Goal: Task Accomplishment & Management: Manage account settings

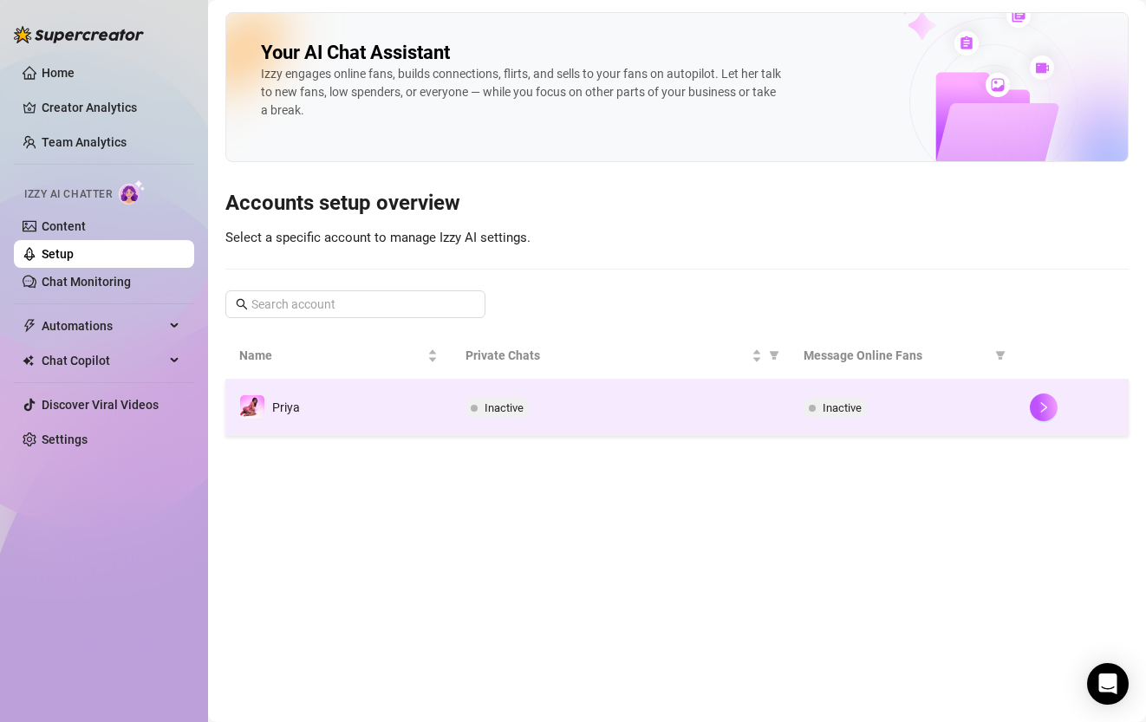
click at [437, 424] on td "Priya" at bounding box center [338, 408] width 226 height 56
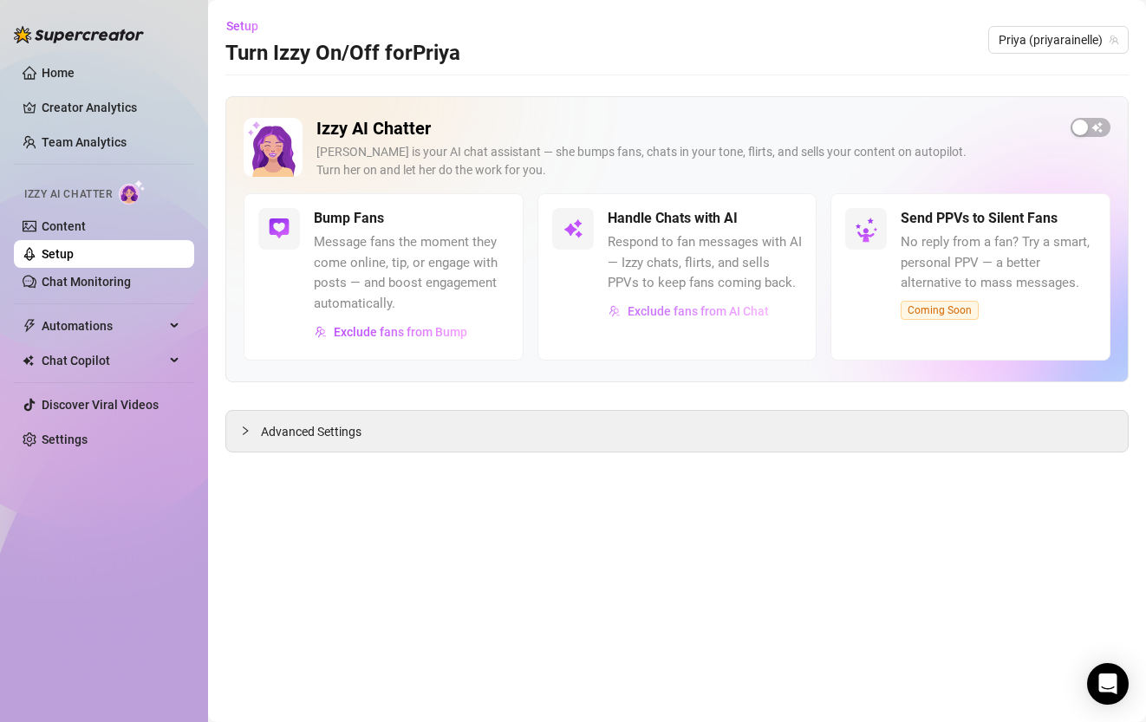
click at [725, 309] on span "Exclude fans from AI Chat" at bounding box center [697, 311] width 141 height 14
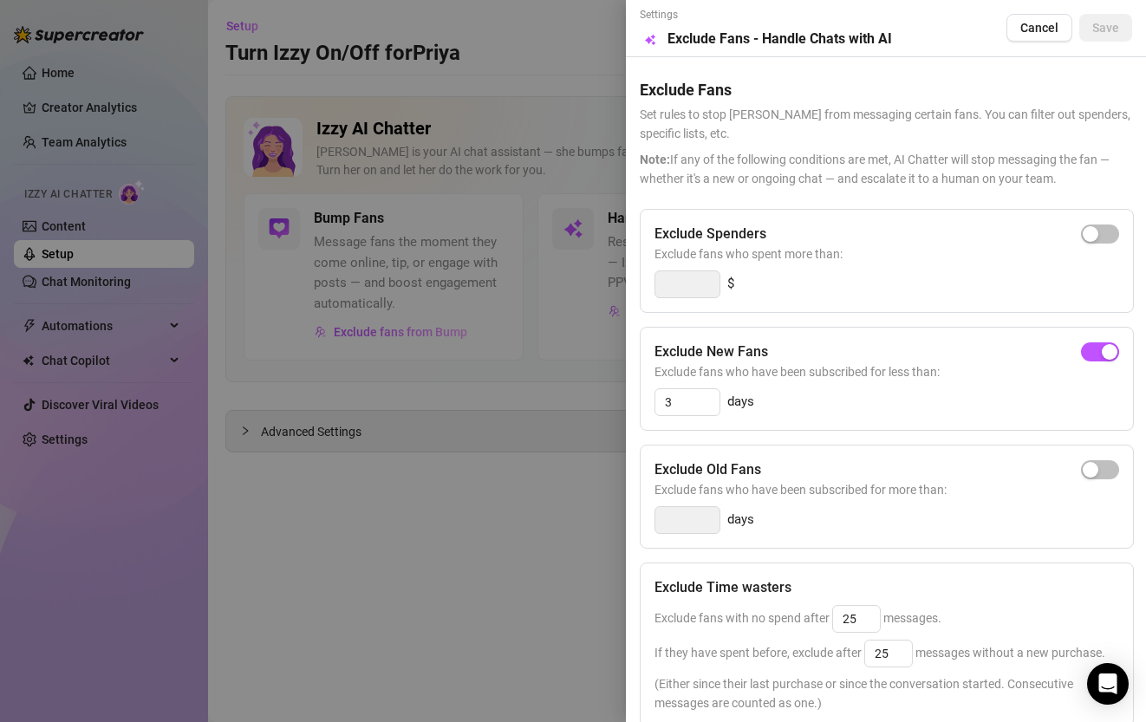
scroll to position [267, 0]
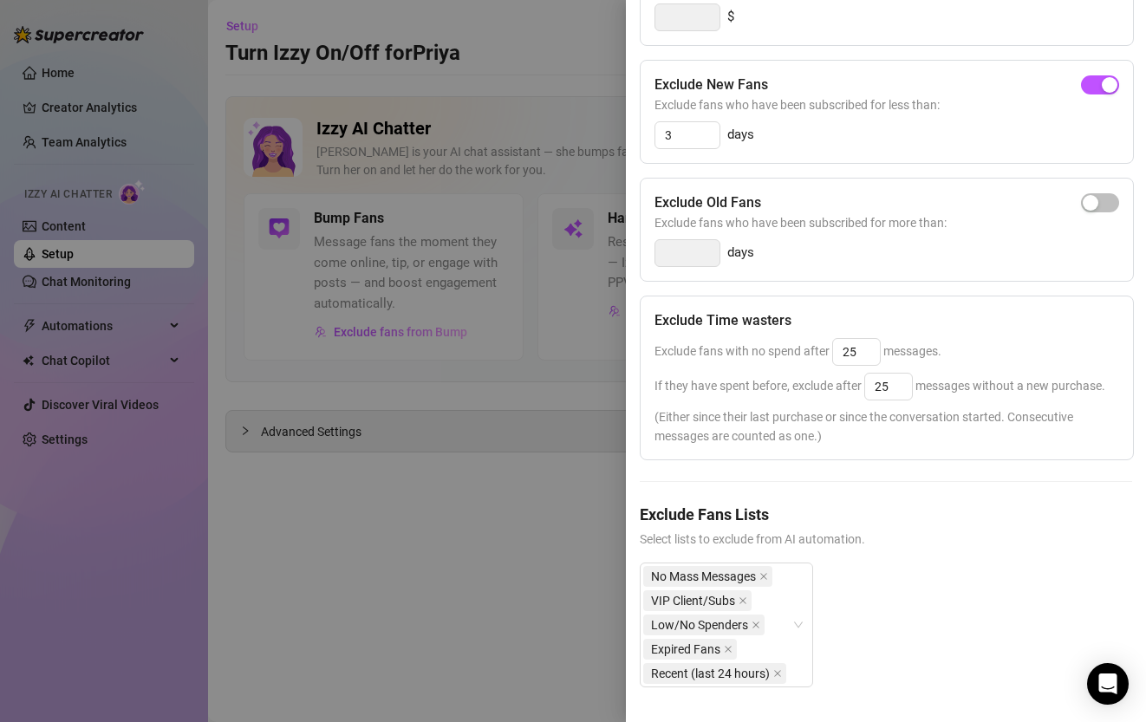
click at [436, 659] on div at bounding box center [573, 361] width 1146 height 722
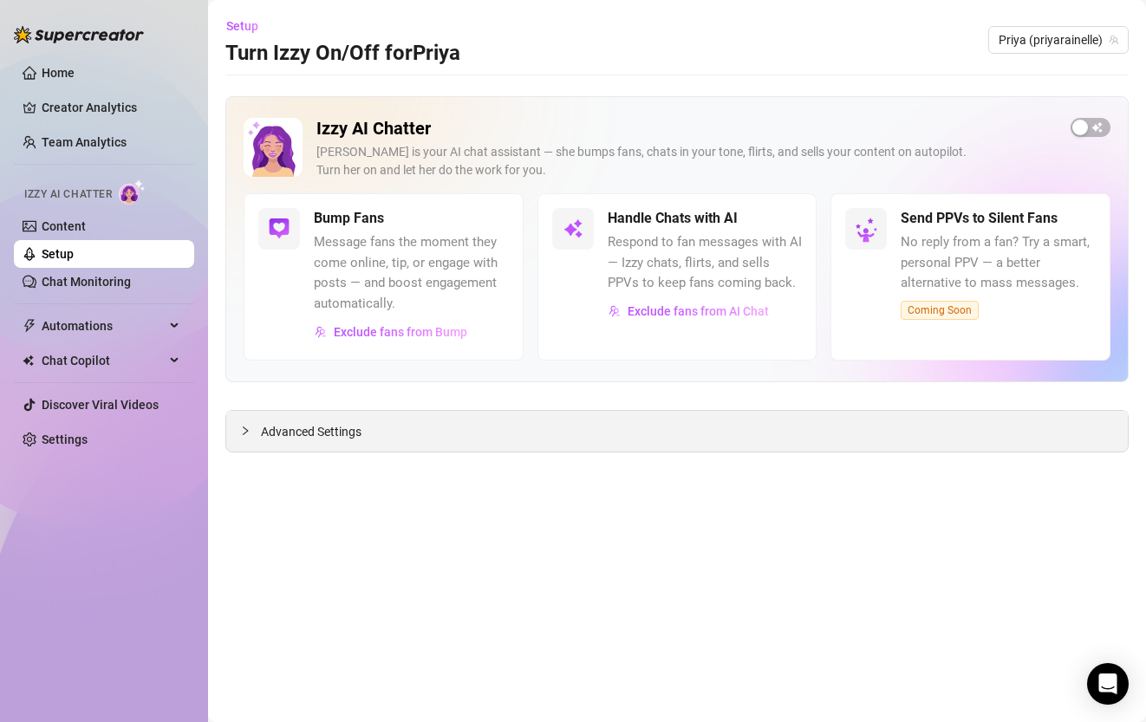
click at [400, 448] on div "Advanced Settings" at bounding box center [676, 431] width 901 height 41
click at [362, 433] on div "Advanced Settings" at bounding box center [676, 431] width 901 height 41
click at [243, 432] on icon "collapsed" at bounding box center [245, 431] width 10 height 10
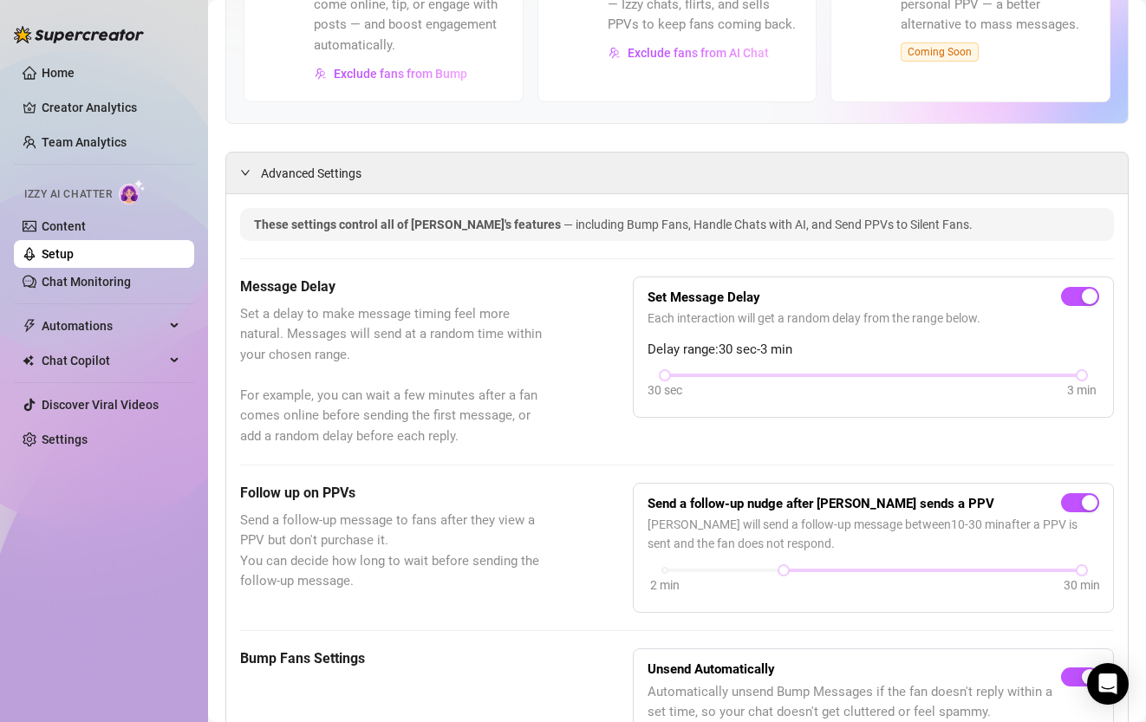
scroll to position [257, 0]
click at [71, 286] on link "Chat Monitoring" at bounding box center [86, 282] width 89 height 14
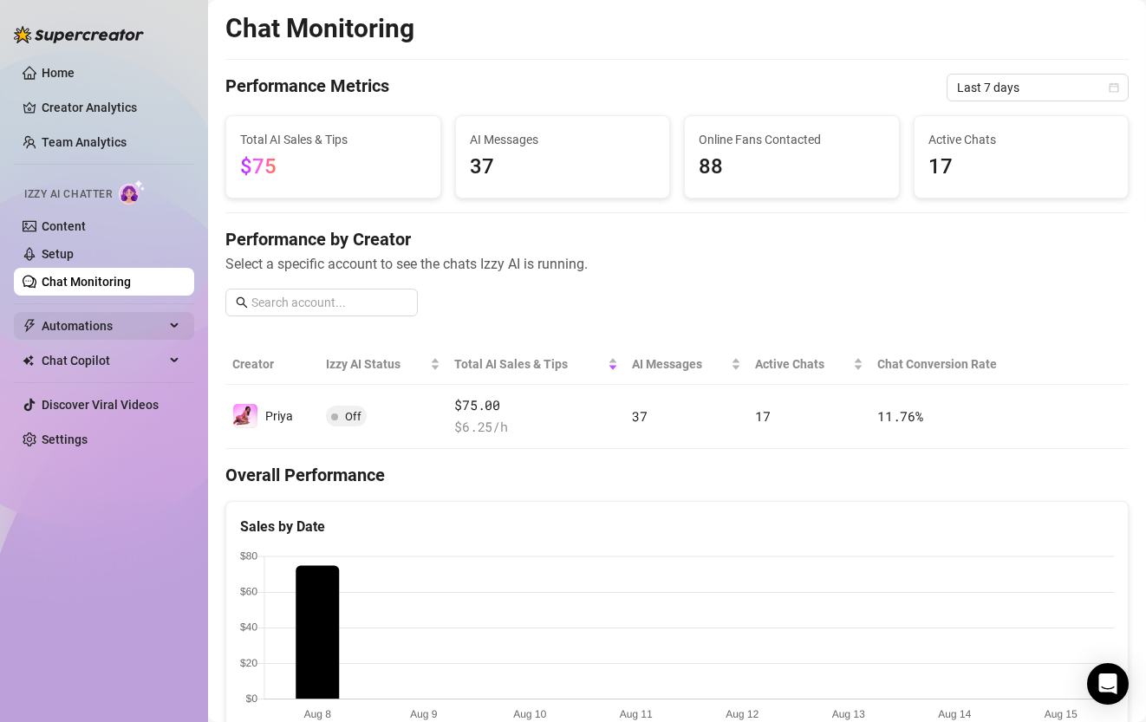
click at [86, 317] on span "Automations" at bounding box center [103, 326] width 123 height 28
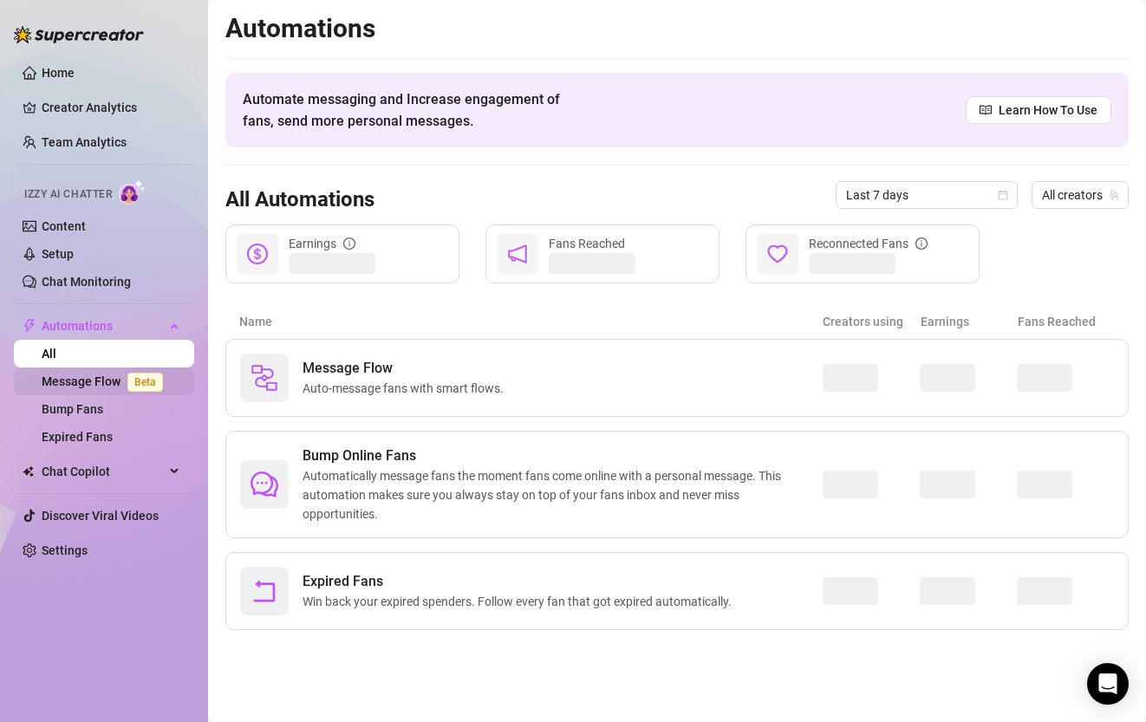
click at [119, 383] on link "Message Flow Beta" at bounding box center [106, 381] width 128 height 14
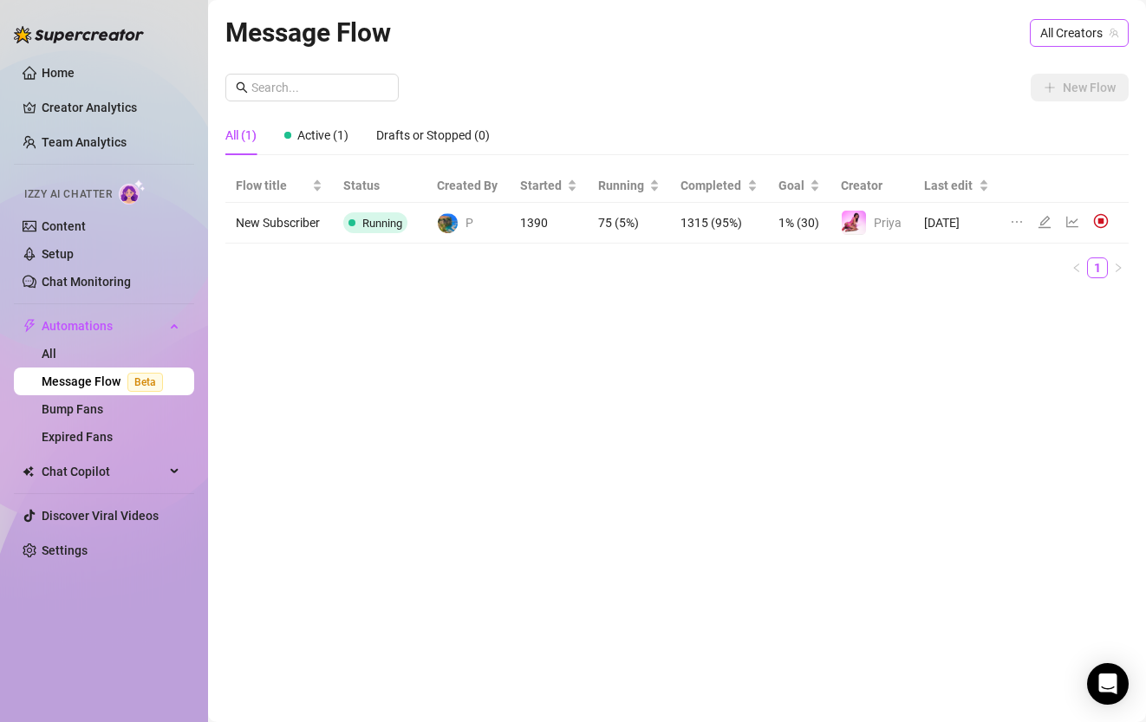
click at [1058, 35] on span "All Creators" at bounding box center [1079, 33] width 78 height 26
click at [1025, 100] on span "Priya" at bounding box center [1020, 96] width 28 height 19
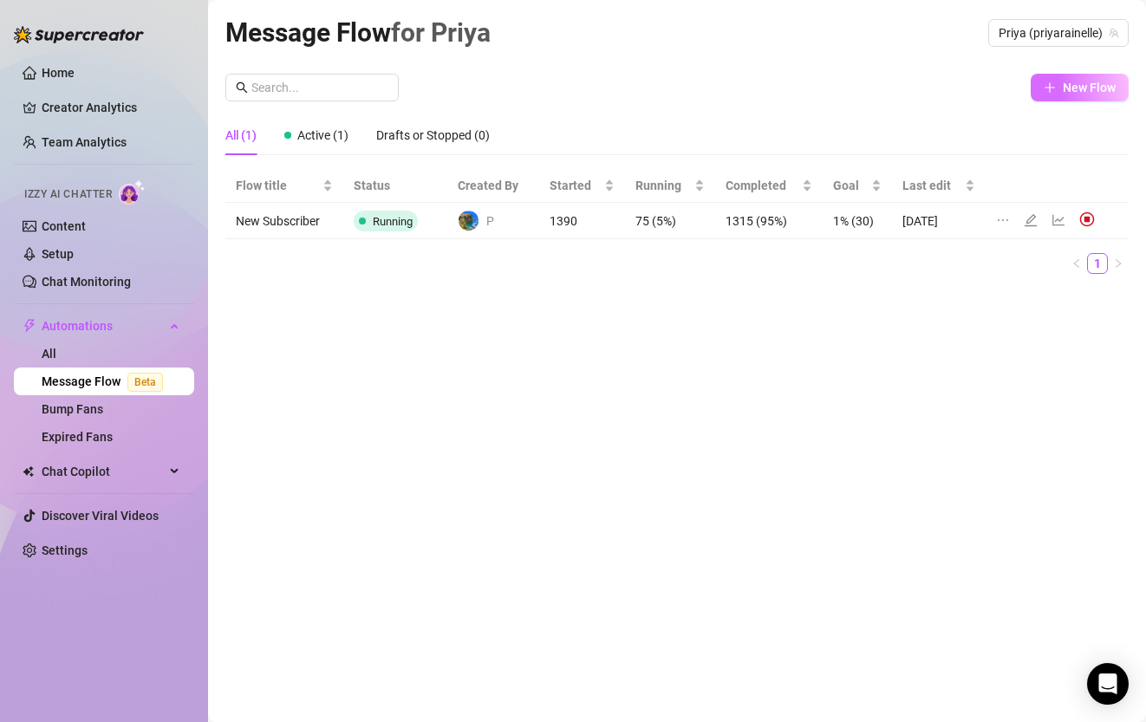
click at [1077, 82] on span "New Flow" at bounding box center [1088, 88] width 53 height 14
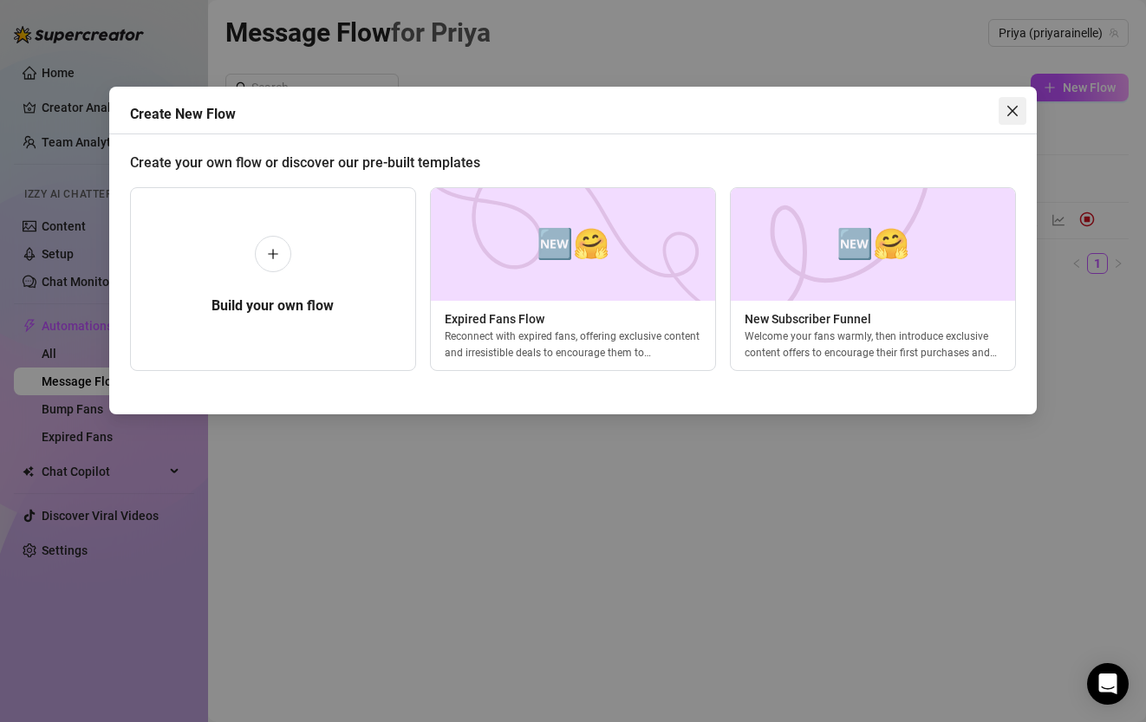
click at [1013, 116] on icon "close" at bounding box center [1012, 111] width 14 height 14
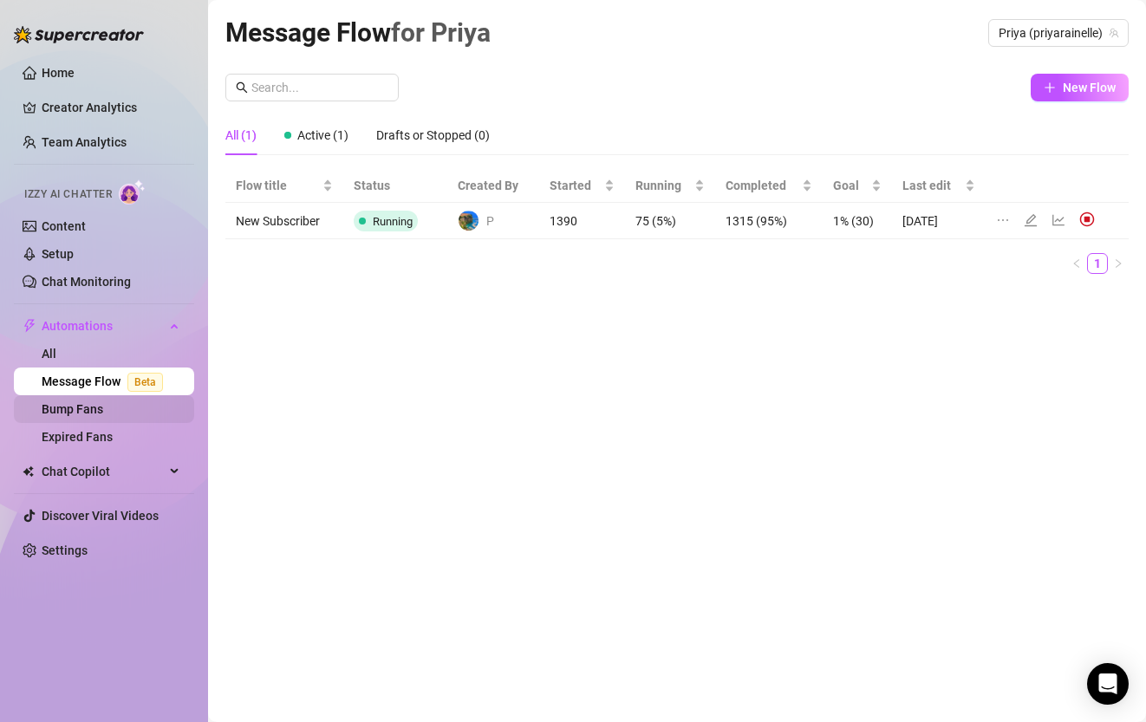
click at [103, 402] on link "Bump Fans" at bounding box center [73, 409] width 62 height 14
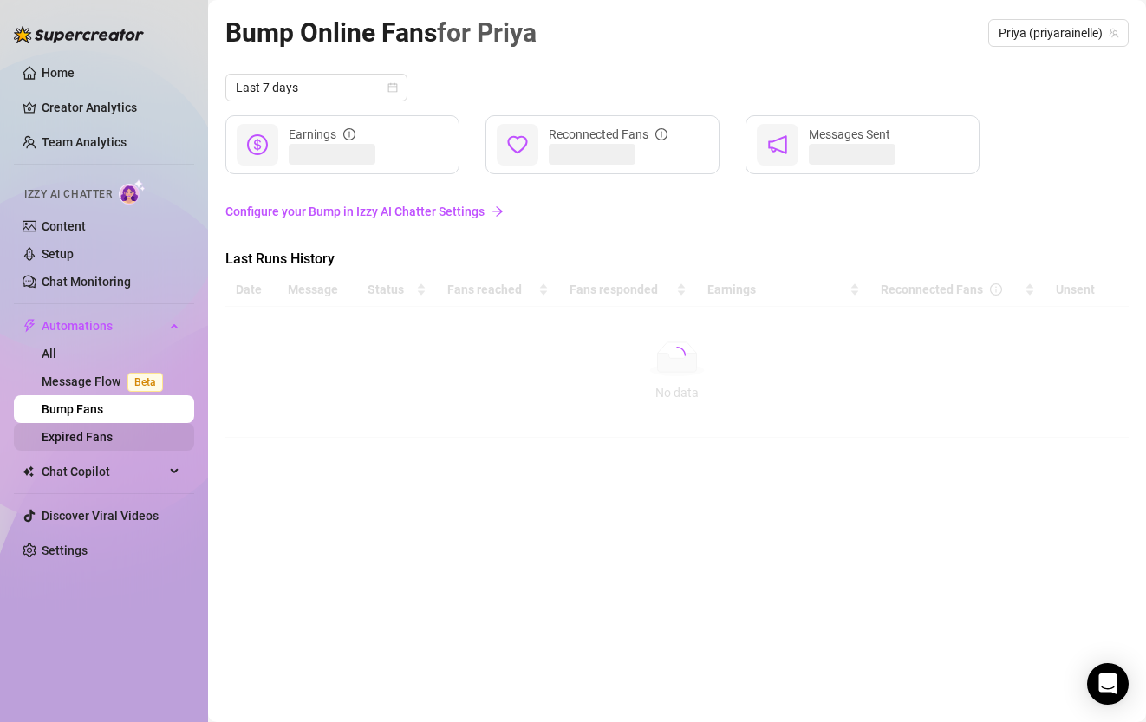
click at [113, 444] on link "Expired Fans" at bounding box center [77, 437] width 71 height 14
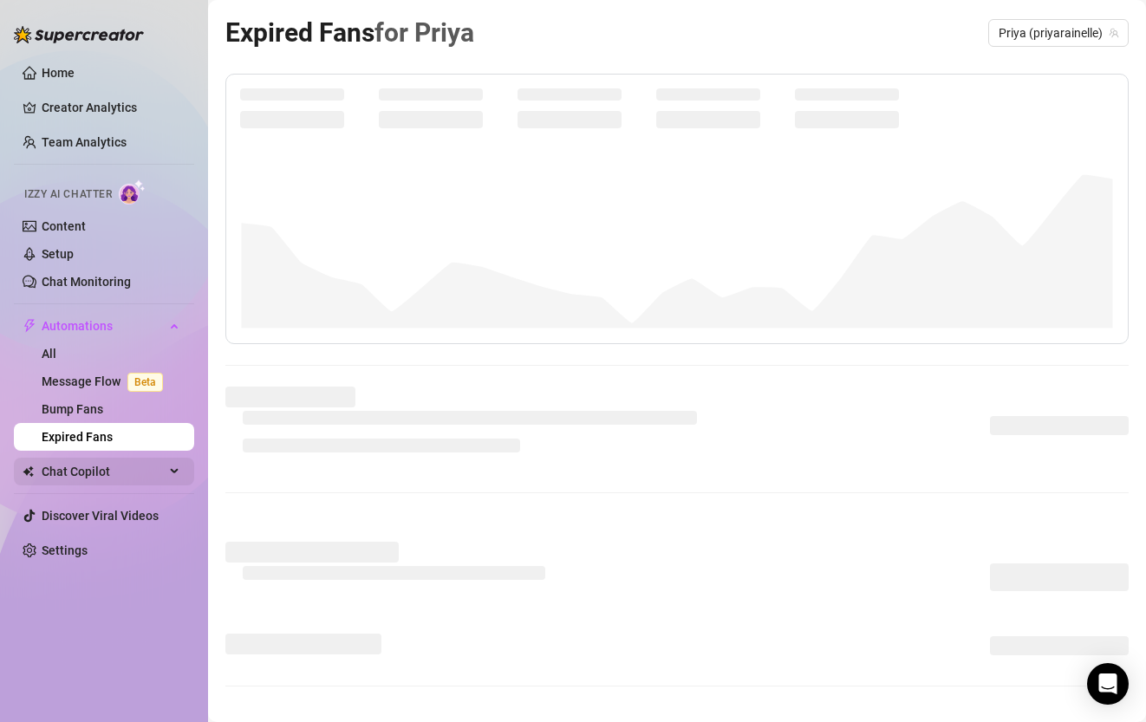
click at [105, 471] on span "Chat Copilot" at bounding box center [103, 472] width 123 height 28
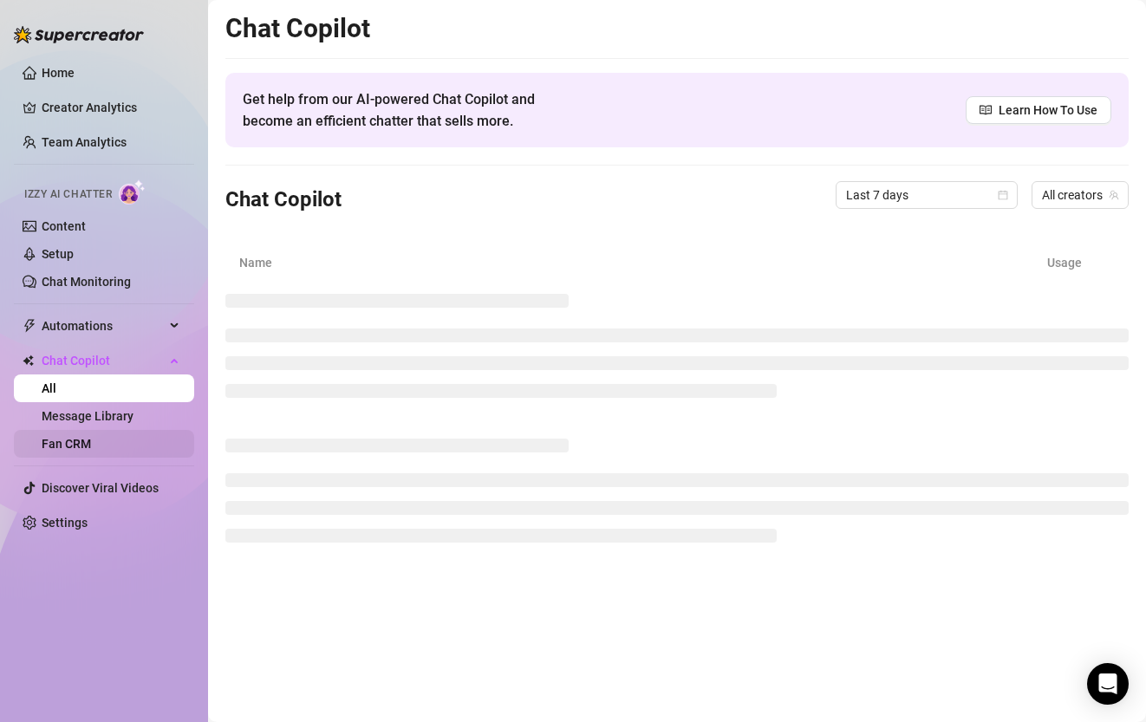
click at [91, 443] on link "Fan CRM" at bounding box center [66, 444] width 49 height 14
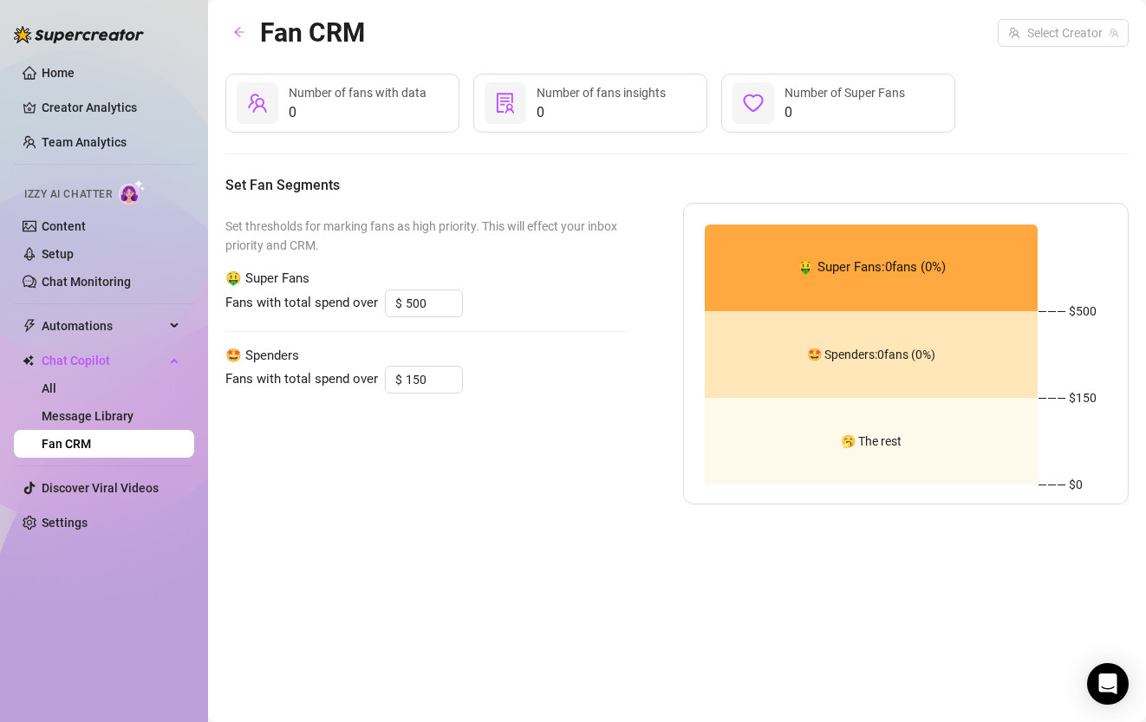
type input "1500"
type input "500"
